Goal: Find specific page/section: Find specific page/section

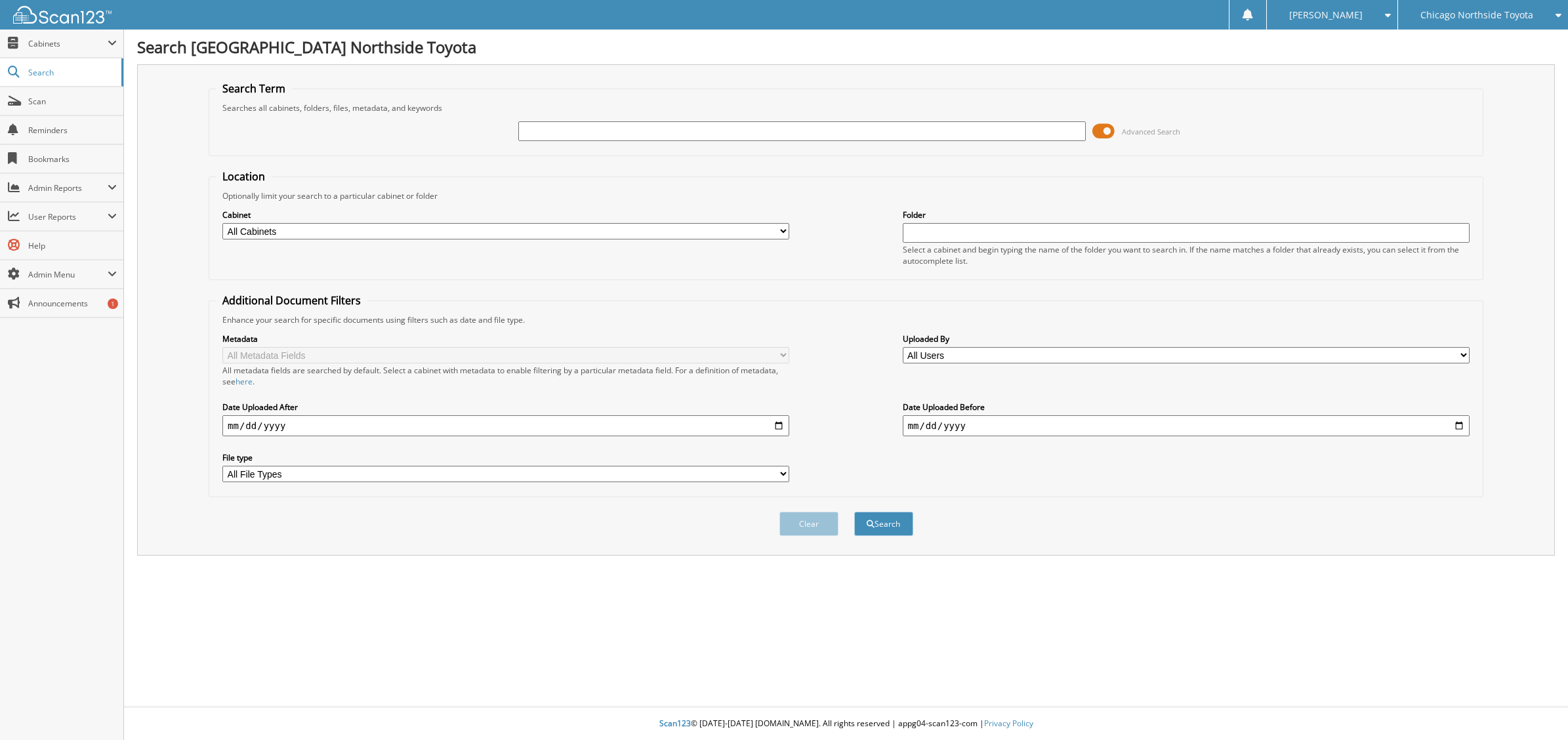
click at [633, 130] on input "text" at bounding box center [801, 131] width 567 height 20
type input "081324"
click at [854, 512] on button "Search" at bounding box center [883, 523] width 59 height 24
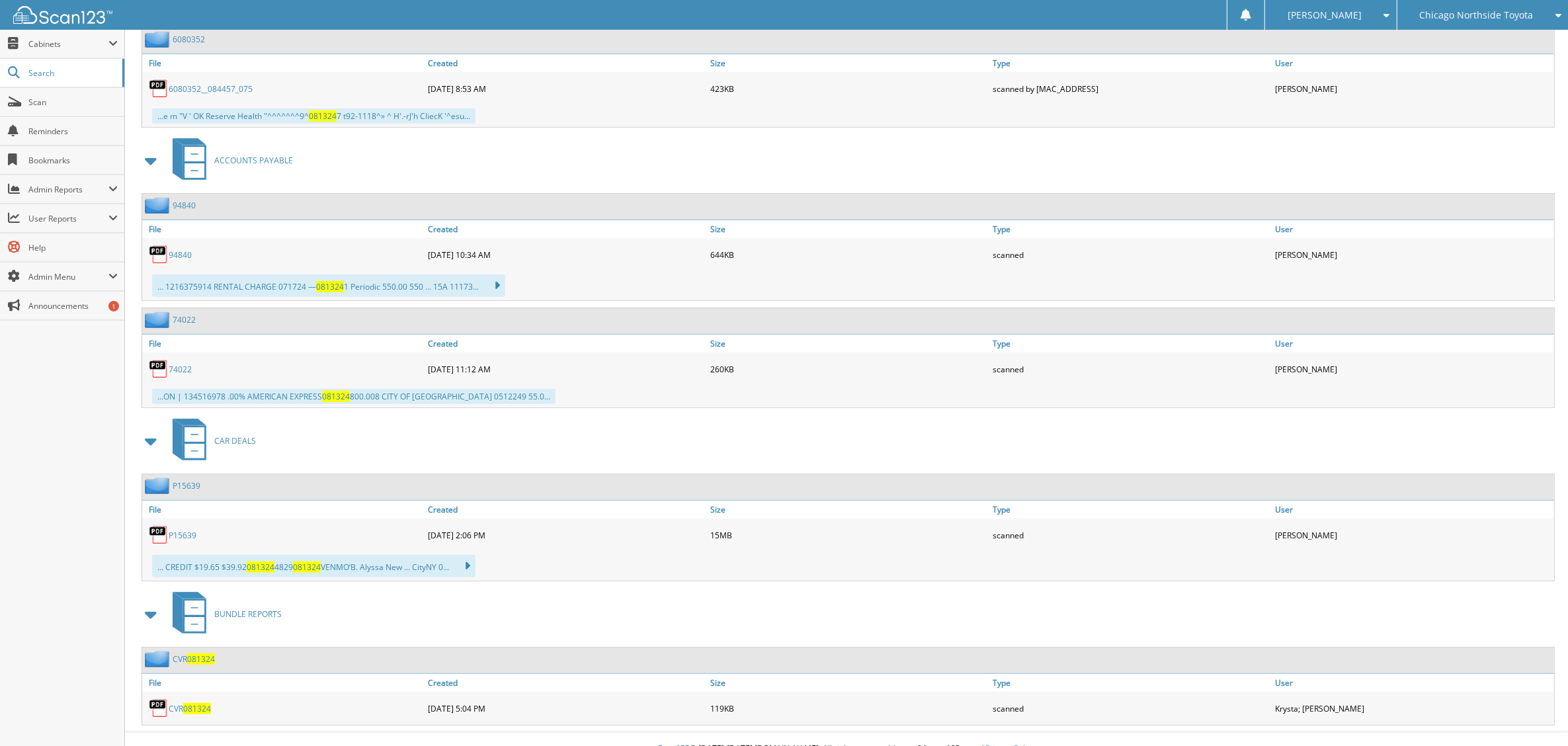
scroll to position [764, 0]
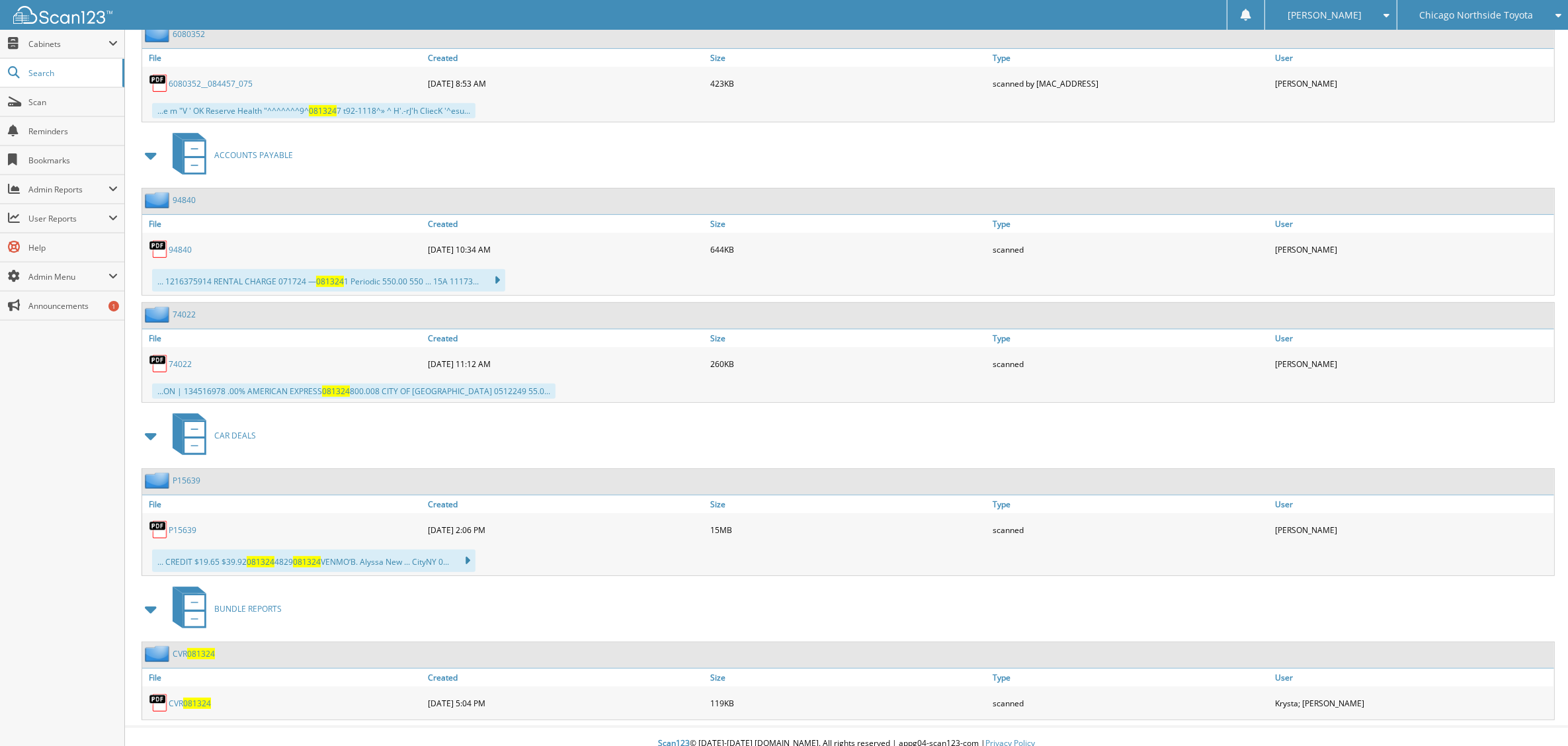
click at [200, 697] on span "081324" at bounding box center [197, 703] width 28 height 11
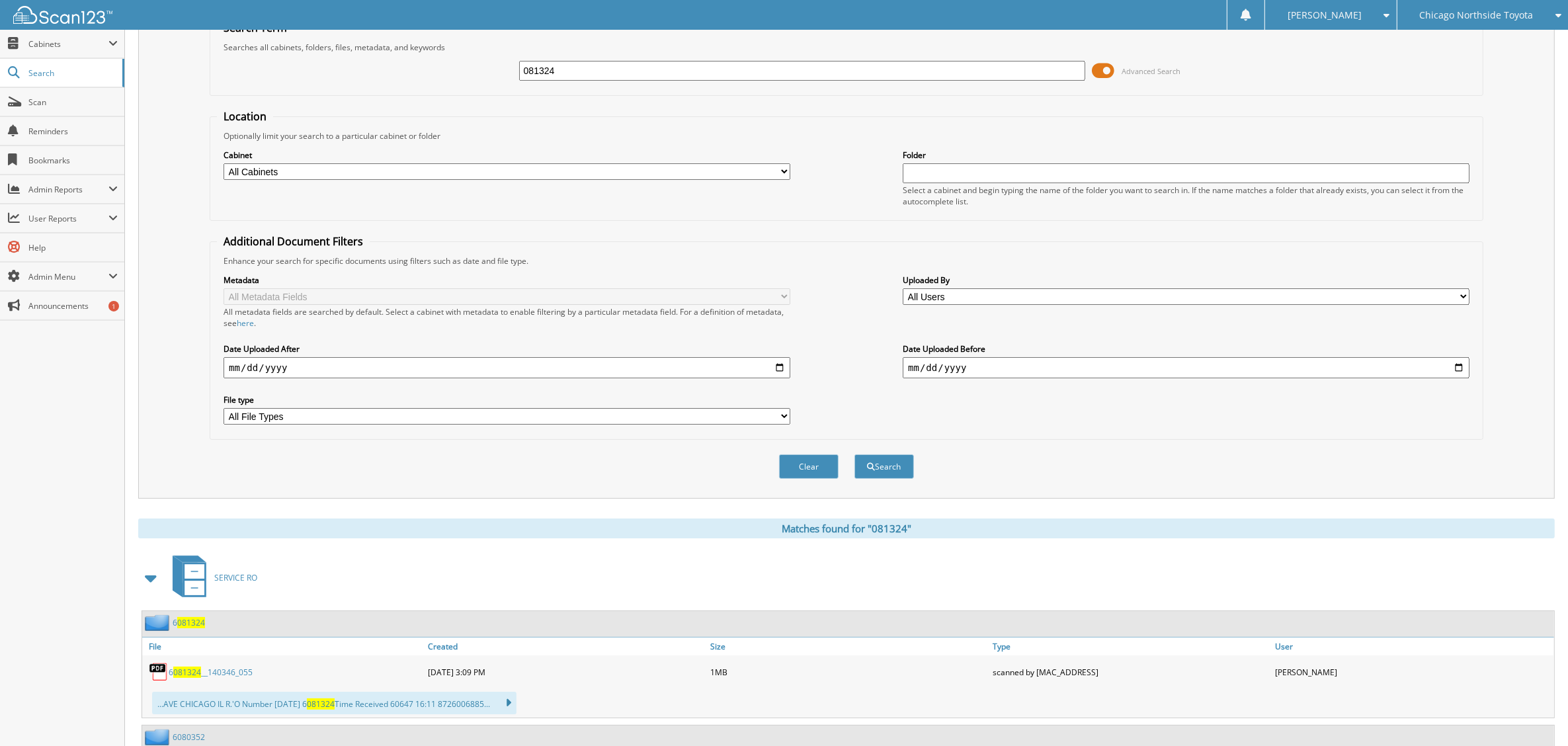
scroll to position [21, 0]
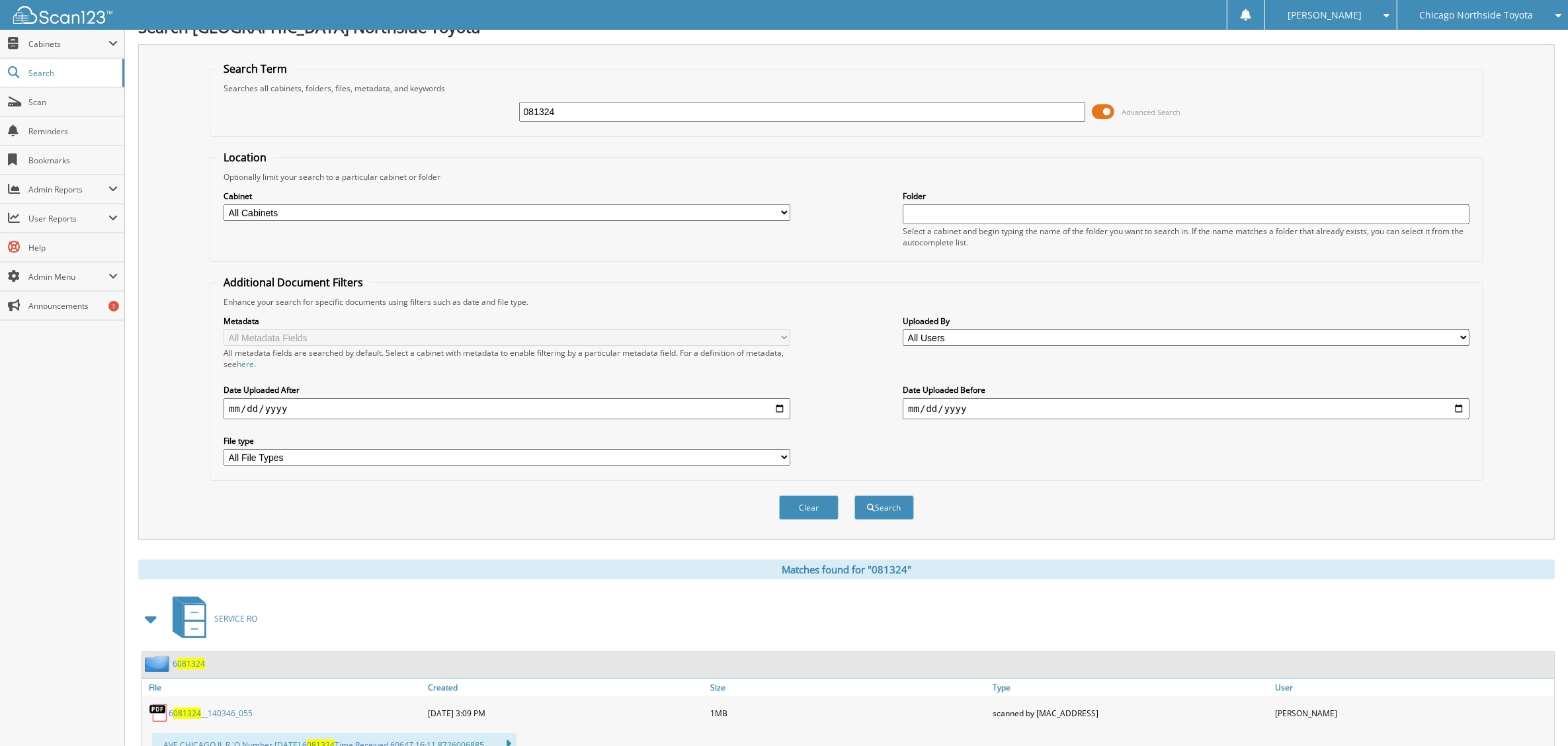
click at [96, 22] on img at bounding box center [63, 15] width 99 height 18
